Goal: Book appointment/travel/reservation

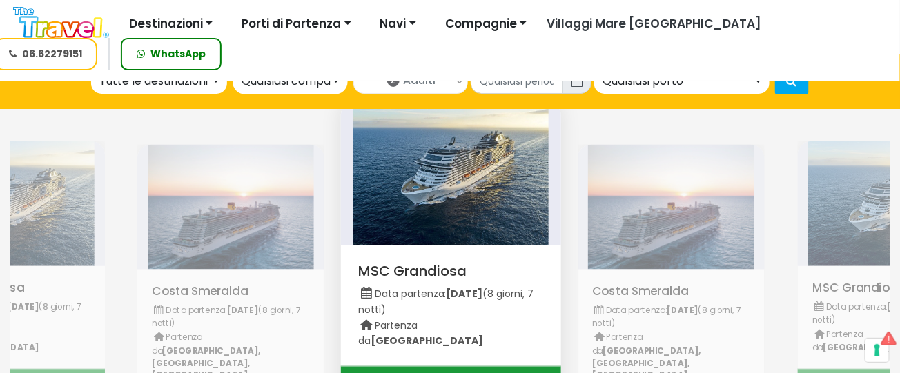
scroll to position [552, 0]
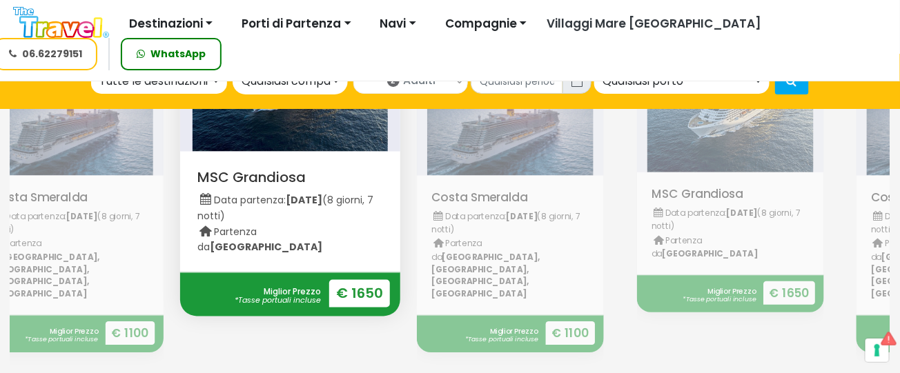
drag, startPoint x: 483, startPoint y: 216, endPoint x: 262, endPoint y: 224, distance: 221.7
click at [264, 224] on p "Data partenza: 19 ottobre 2025 (8 giorni, 7 notti) Partenza da Italia" at bounding box center [290, 223] width 186 height 64
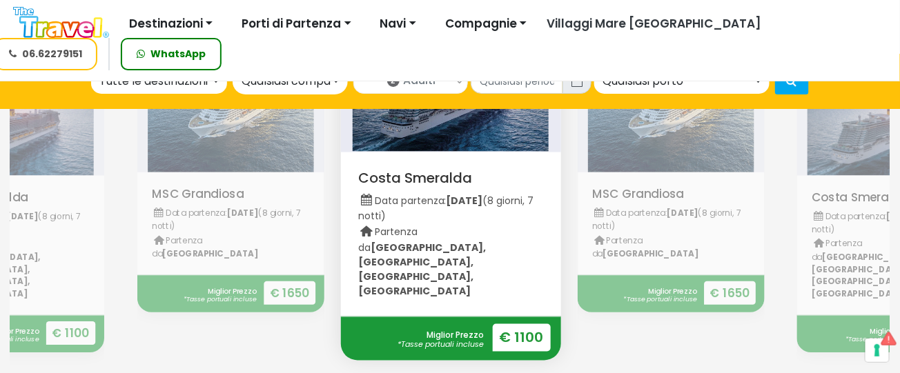
drag, startPoint x: 431, startPoint y: 233, endPoint x: 311, endPoint y: 234, distance: 119.4
click at [323, 232] on div "Visualizza MSC Grandiosa Data partenza: [DATE] (8 giorni, 7 notti) [GEOGRAPHIC_…" at bounding box center [341, 211] width 2200 height 411
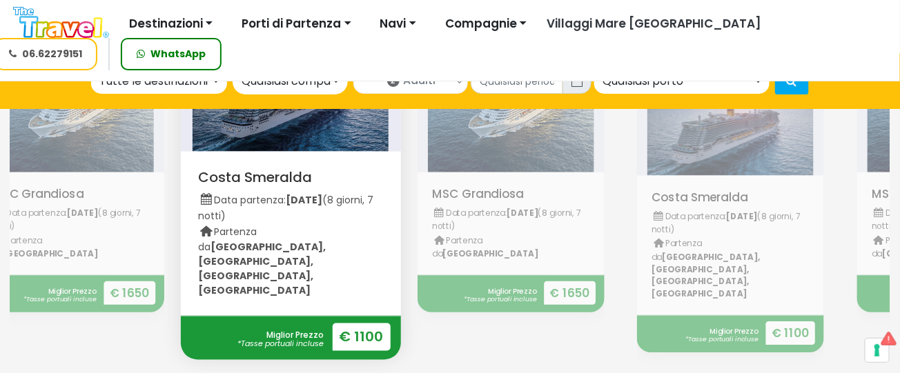
drag, startPoint x: 673, startPoint y: 233, endPoint x: 62, endPoint y: 231, distance: 610.8
click at [66, 231] on div "Visualizza MSC Grandiosa Data partenza: [DATE] (8 giorni, 7 notti) [GEOGRAPHIC_…" at bounding box center [181, 211] width 2200 height 411
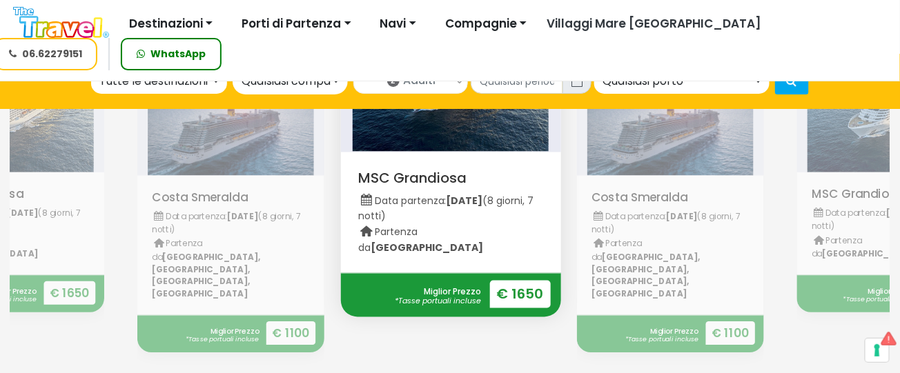
drag, startPoint x: 652, startPoint y: 206, endPoint x: 302, endPoint y: 201, distance: 349.3
click at [304, 201] on div "Visualizza MSC Grandiosa Data partenza: [DATE] (8 giorni, 7 notti) [GEOGRAPHIC_…" at bounding box center [121, 211] width 2200 height 411
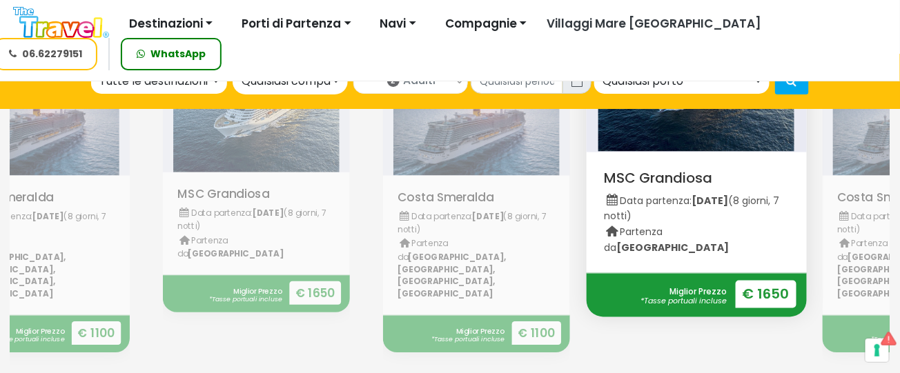
drag, startPoint x: 654, startPoint y: 211, endPoint x: 411, endPoint y: 215, distance: 243.7
click at [428, 211] on div "Visualizza MSC Grandiosa Data partenza: [DATE] (8 giorni, 7 notti) [GEOGRAPHIC_…" at bounding box center [366, 211] width 2200 height 411
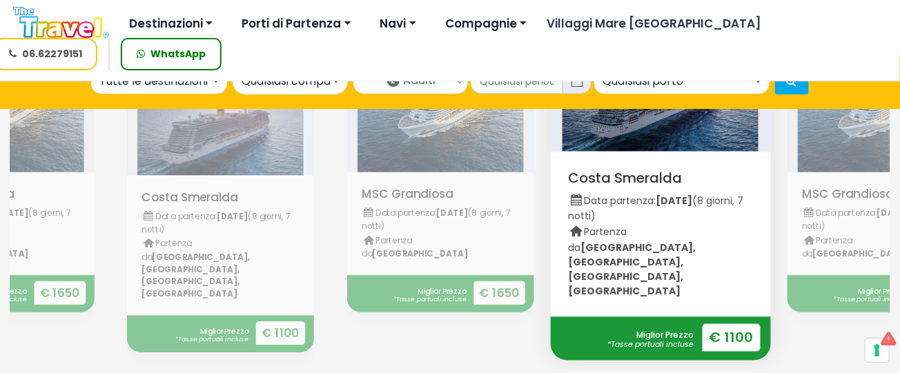
drag, startPoint x: 678, startPoint y: 215, endPoint x: 410, endPoint y: 217, distance: 268.5
click at [429, 213] on div "Visualizza MSC Grandiosa Data partenza: [DATE] (8 giorni, 7 notti) [GEOGRAPHIC_…" at bounding box center [551, 211] width 2200 height 411
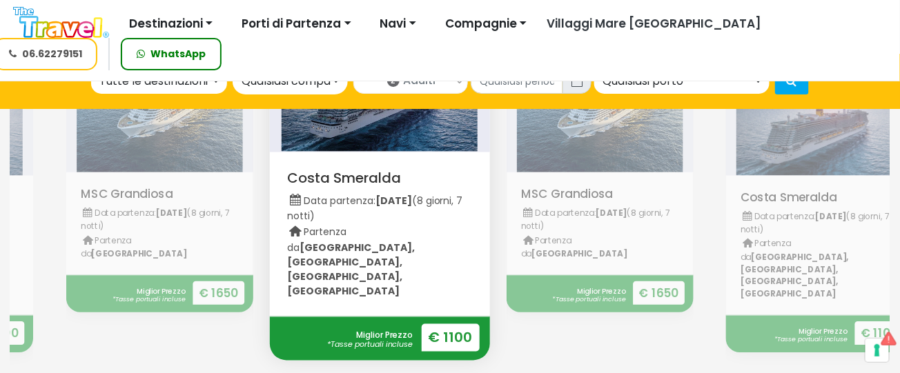
drag, startPoint x: 470, startPoint y: 220, endPoint x: 360, endPoint y: 222, distance: 109.8
click at [364, 221] on p "Data partenza: 27 febbraio 2026 (8 giorni, 7 notti) Partenza da Porto, Napoli, …" at bounding box center [380, 245] width 186 height 108
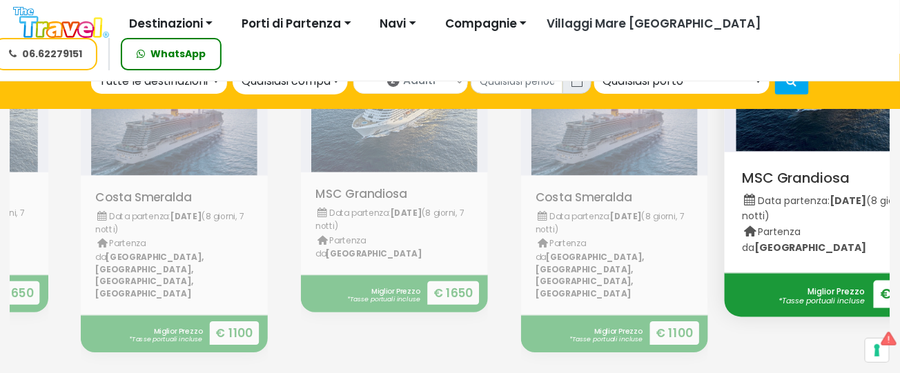
drag, startPoint x: 609, startPoint y: 224, endPoint x: 386, endPoint y: 223, distance: 222.9
click at [386, 223] on div "Visualizza MSC Grandiosa Data partenza: [DATE] (8 giorni, 7 notti) [GEOGRAPHIC_…" at bounding box center [504, 211] width 2200 height 411
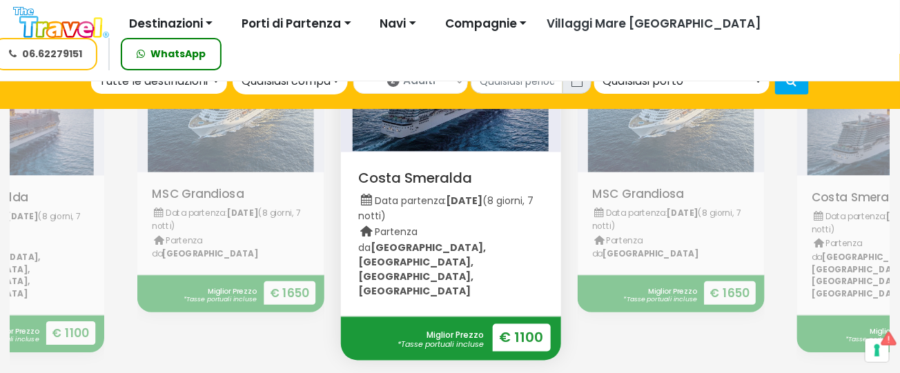
drag, startPoint x: 629, startPoint y: 216, endPoint x: 334, endPoint y: 212, distance: 294.7
click at [334, 212] on div "Visualizza MSC Grandiosa Data partenza: [DATE] (8 giorni, 7 notti) [GEOGRAPHIC_…" at bounding box center [341, 211] width 2200 height 411
drag, startPoint x: 434, startPoint y: 213, endPoint x: 195, endPoint y: 211, distance: 238.8
click at [195, 211] on div "Visualizza MSC Grandiosa Data partenza: [DATE] (8 giorni, 7 notti) [GEOGRAPHIC_…" at bounding box center [341, 211] width 2200 height 411
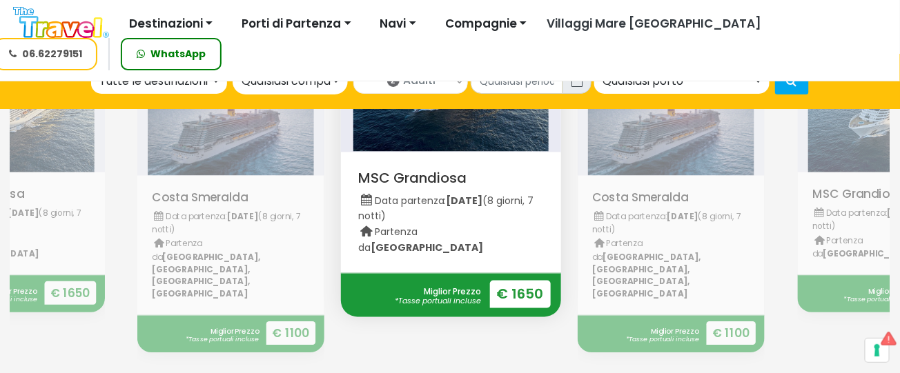
drag, startPoint x: 607, startPoint y: 215, endPoint x: 313, endPoint y: 207, distance: 293.4
click at [592, 209] on p "Data partenza: 27 febbraio 2026 (8 giorni, 7 notti) Partenza da Porto, Napoli, …" at bounding box center [670, 255] width 157 height 92
drag, startPoint x: 514, startPoint y: 228, endPoint x: 384, endPoint y: 225, distance: 129.1
click at [391, 226] on p "Data partenza: 19 ottobre 2025 (8 giorni, 7 notti) Partenza da Italia" at bounding box center [451, 223] width 186 height 64
click at [204, 84] on div "Tutte le destinazioni" at bounding box center [154, 81] width 111 height 17
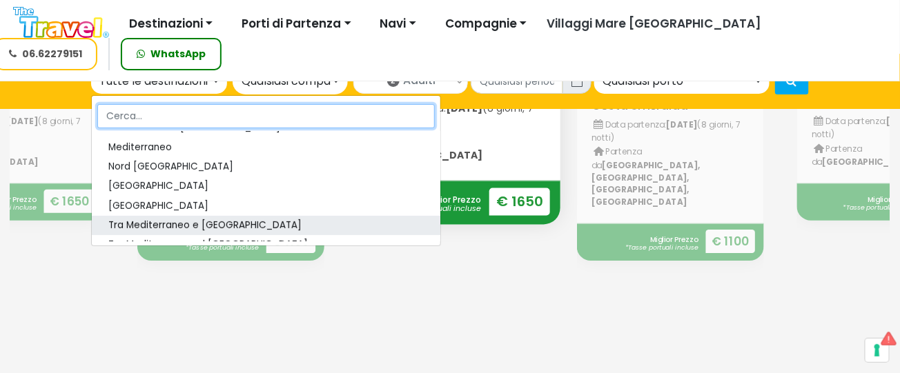
scroll to position [203, 0]
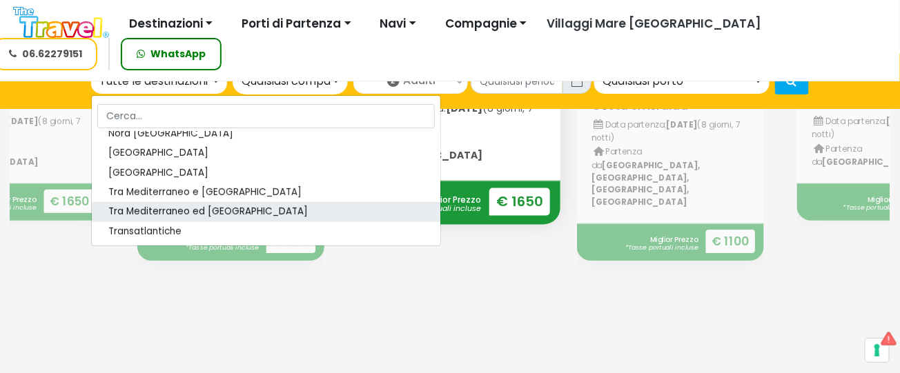
click at [188, 214] on span "Tra Mediterraneo ed [GEOGRAPHIC_DATA]" at bounding box center [207, 212] width 199 height 14
select select "PNE"
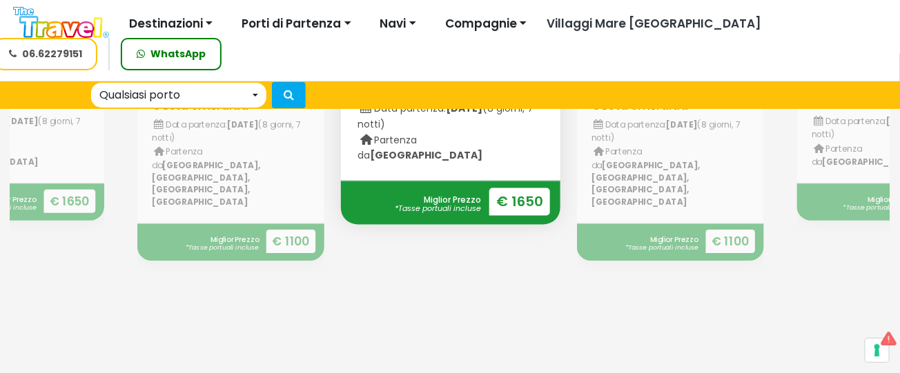
scroll to position [552, 0]
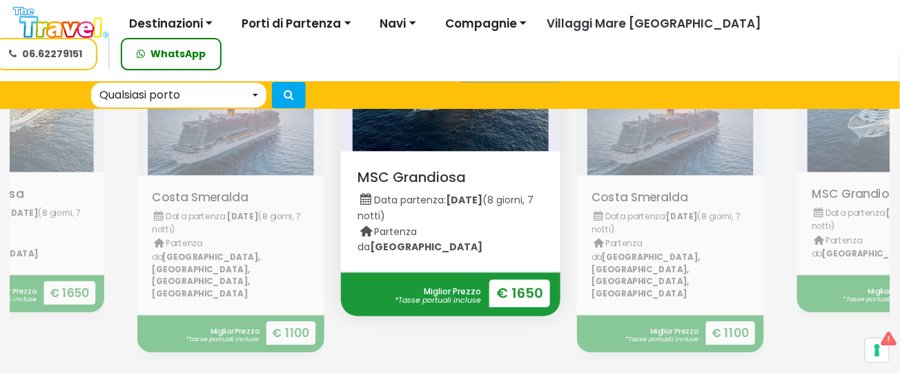
click at [530, 68] on div "Qualsiasi compagnia" at bounding box center [506, 67] width 89 height 17
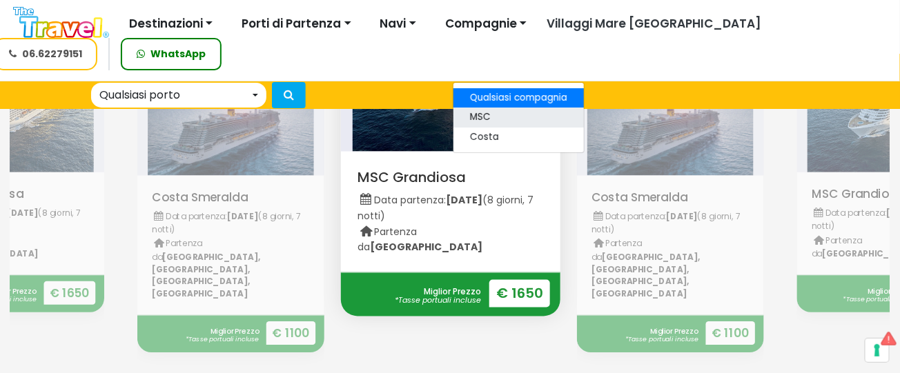
click at [513, 117] on link "MSC" at bounding box center [518, 117] width 130 height 19
select select "msc"
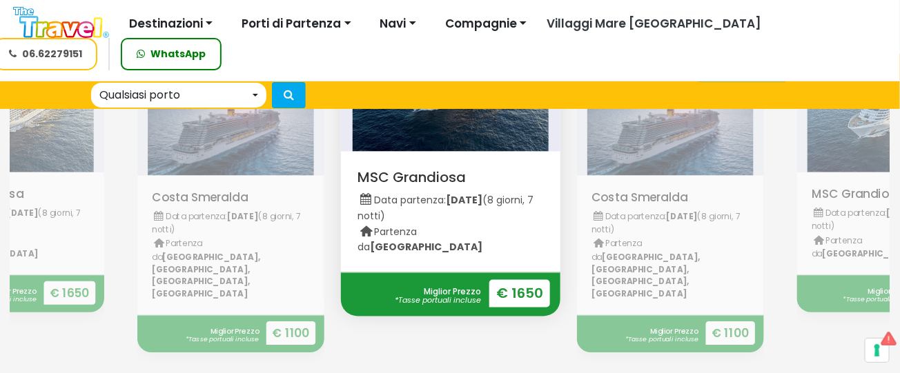
click at [741, 71] on input "text" at bounding box center [737, 68] width 92 height 24
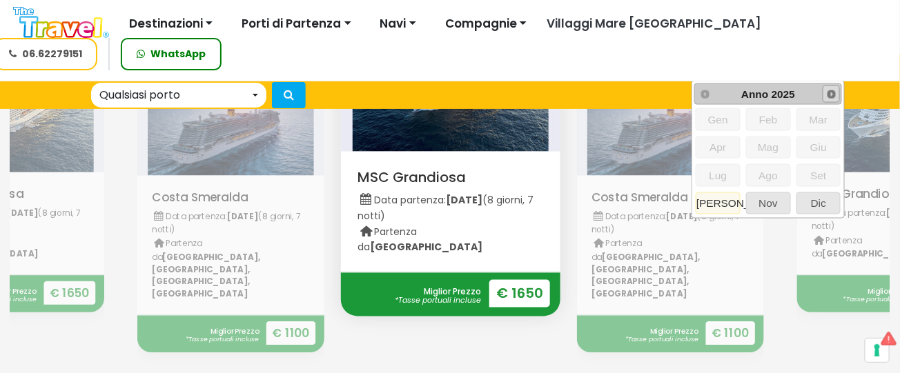
click at [828, 92] on span "Next" at bounding box center [831, 94] width 11 height 11
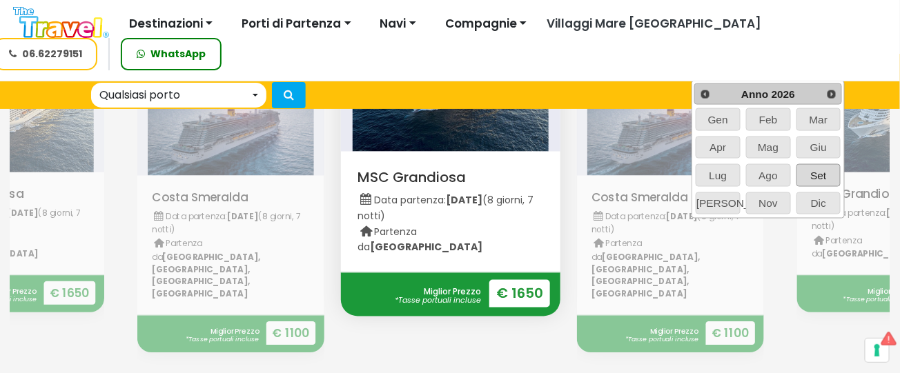
click at [812, 177] on span "Set" at bounding box center [818, 175] width 43 height 21
type input "09/2026"
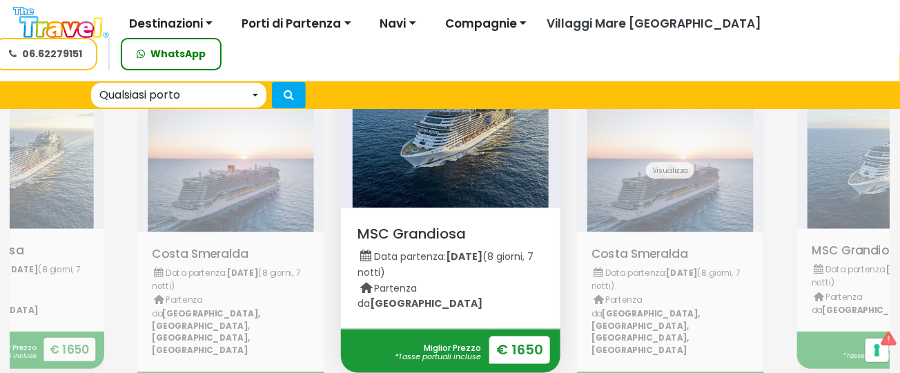
scroll to position [460, 0]
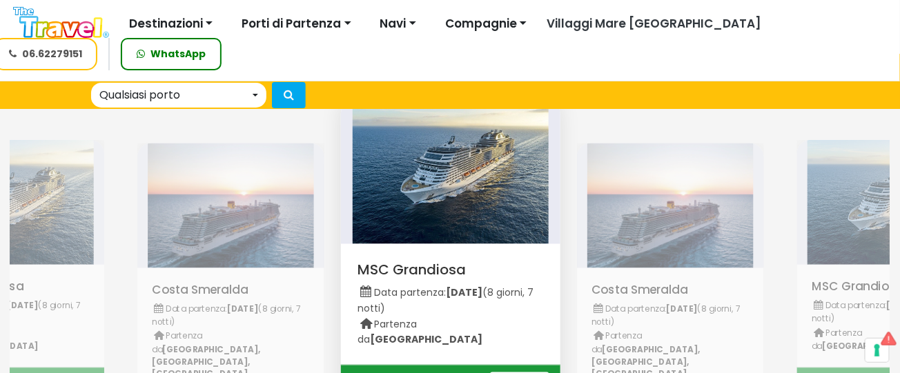
click at [237, 97] on div "Qualsiasi porto" at bounding box center [174, 95] width 150 height 17
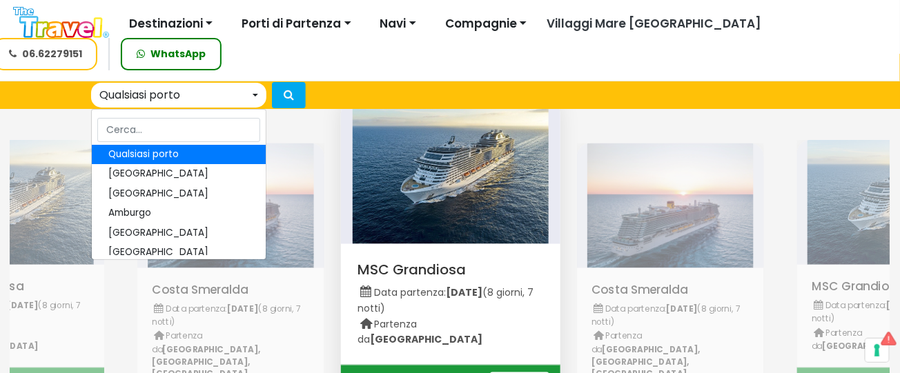
click at [409, 97] on div "Tutte le destinazioni Alaska Asia Bermuda Caraibi E Antille Dubai, Abu Dhabi E …" at bounding box center [450, 81] width 900 height 55
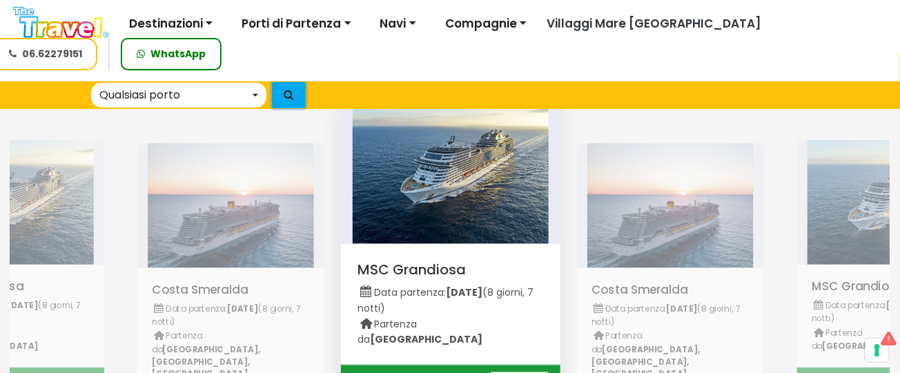
click at [286, 95] on icon "submit" at bounding box center [289, 94] width 10 height 11
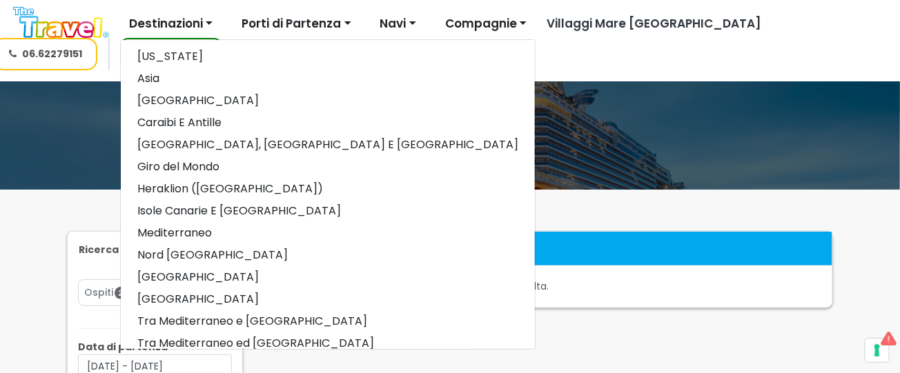
click at [96, 30] on img at bounding box center [61, 22] width 96 height 31
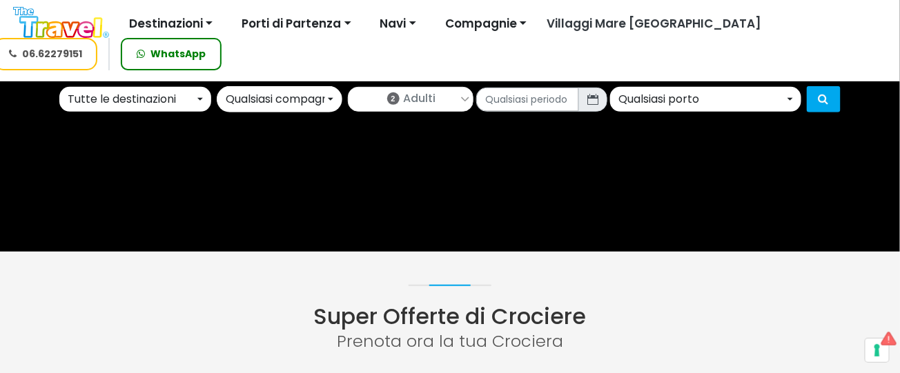
scroll to position [92, 0]
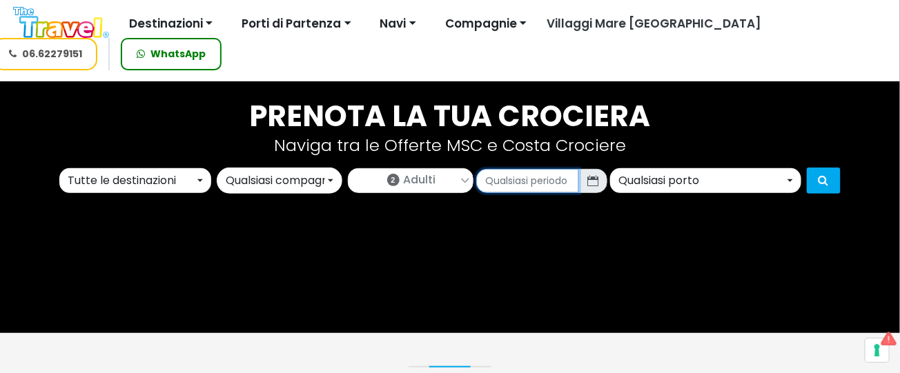
click at [545, 183] on input "text" at bounding box center [527, 181] width 103 height 24
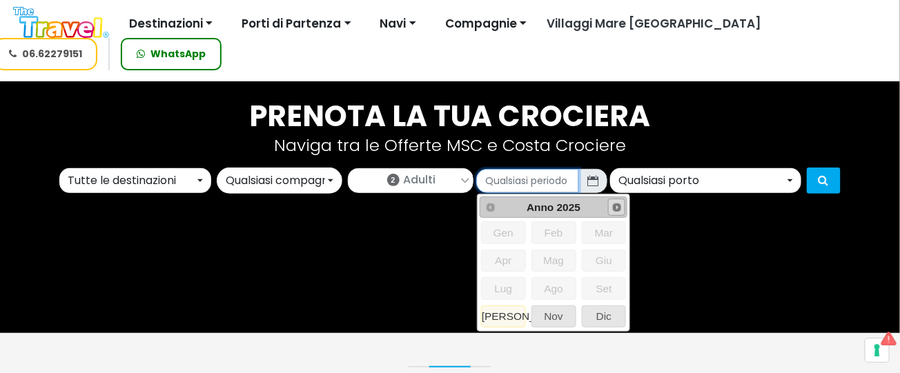
click at [619, 208] on span "Next" at bounding box center [617, 207] width 11 height 11
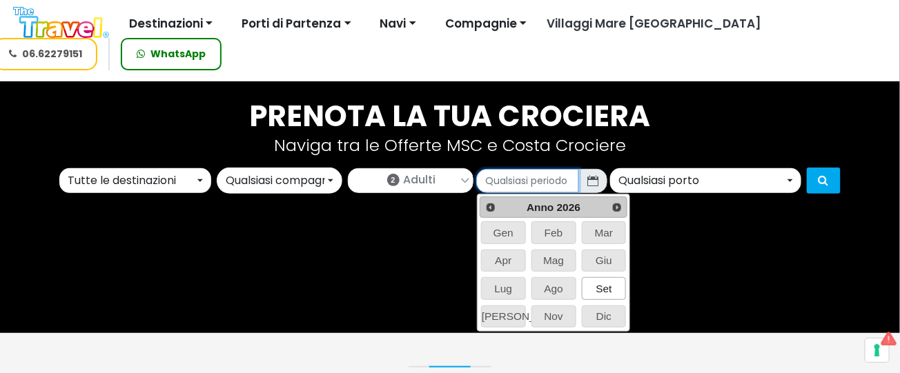
click at [600, 286] on span "Set" at bounding box center [604, 288] width 43 height 21
type input "09/2026"
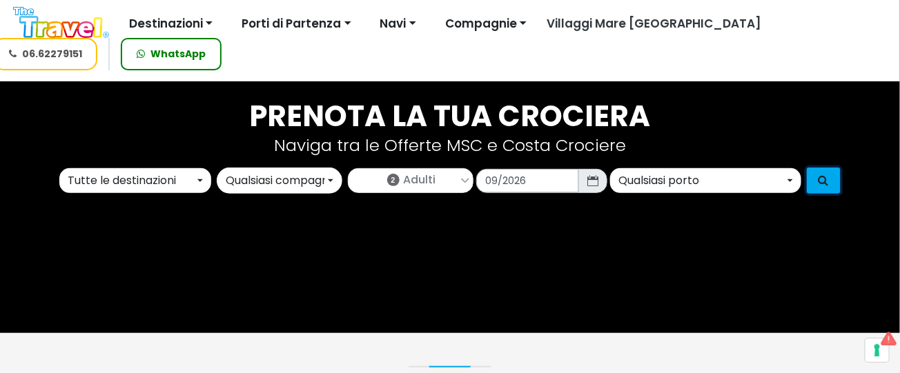
click at [825, 181] on icon "submit" at bounding box center [824, 180] width 10 height 11
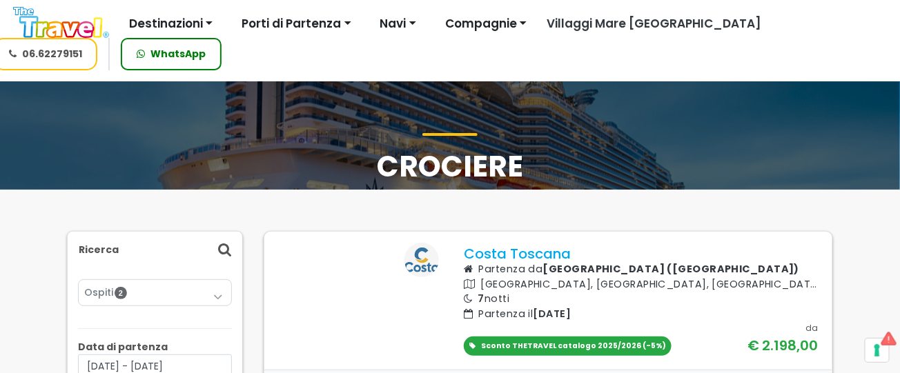
click at [110, 23] on div "Offerte Crociere Destinazioni Alaska Asia Bermuda Caraibi E Antille Dubai, Abu …" at bounding box center [439, 24] width 872 height 28
click at [84, 30] on img at bounding box center [61, 22] width 96 height 31
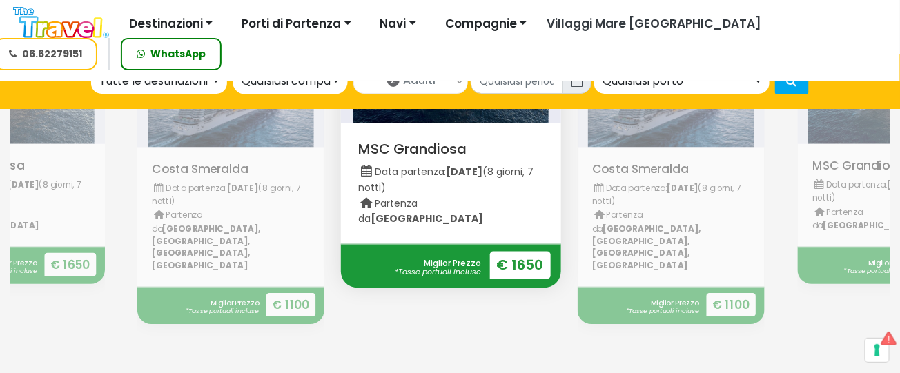
scroll to position [552, 0]
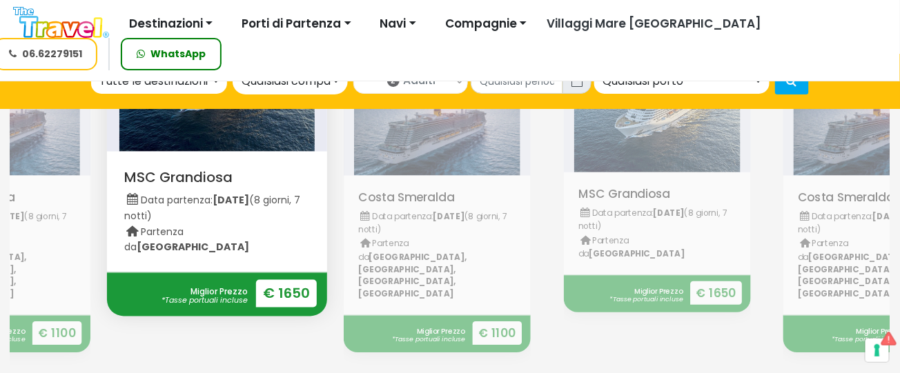
drag, startPoint x: 798, startPoint y: 189, endPoint x: 4, endPoint y: 191, distance: 793.7
click at [59, 182] on div "Visualizza MSC Grandiosa Data partenza: [DATE] (8 giorni, 7 notti) [GEOGRAPHIC_…" at bounding box center [327, 211] width 2200 height 411
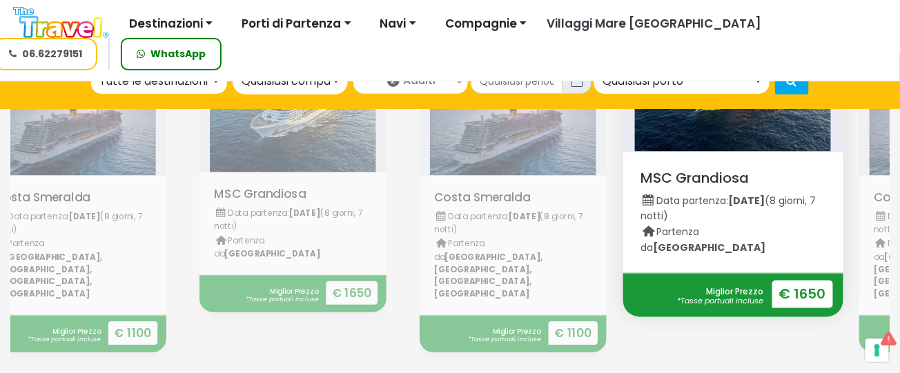
drag, startPoint x: 690, startPoint y: 186, endPoint x: -324, endPoint y: 202, distance: 1014.0
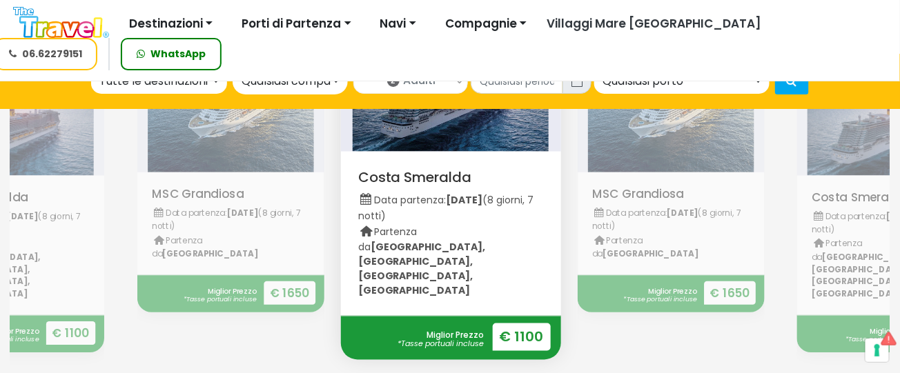
drag, startPoint x: 636, startPoint y: 173, endPoint x: -175, endPoint y: 180, distance: 811.7
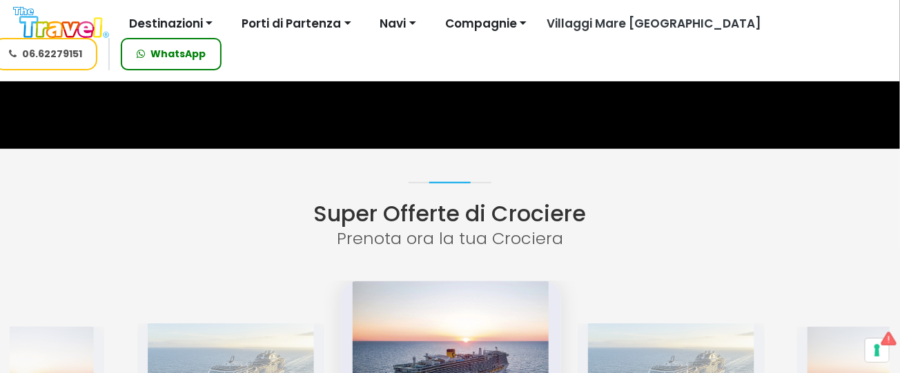
scroll to position [0, 0]
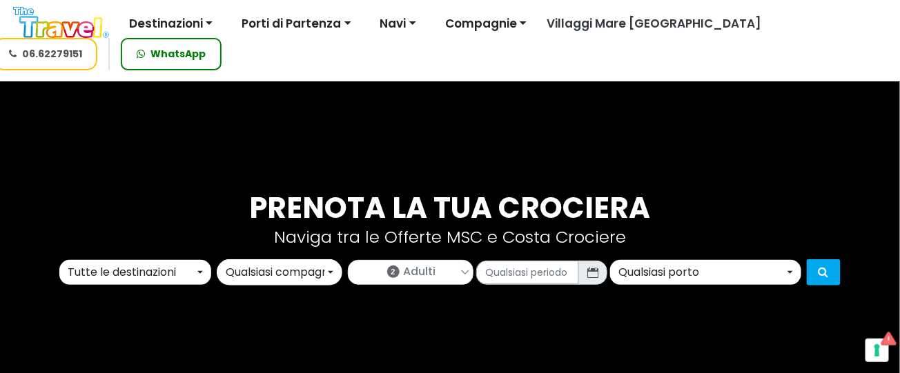
click at [71, 29] on img at bounding box center [61, 22] width 96 height 31
